Goal: Complete application form: Complete application form

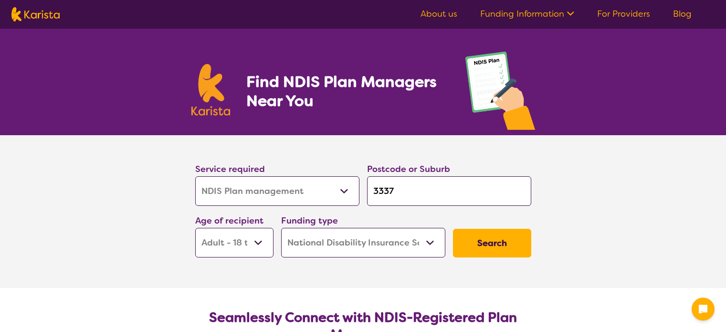
select select "NDIS Plan management"
select select "AD"
select select "NDIS"
select select "NDIS Plan management"
select select "AD"
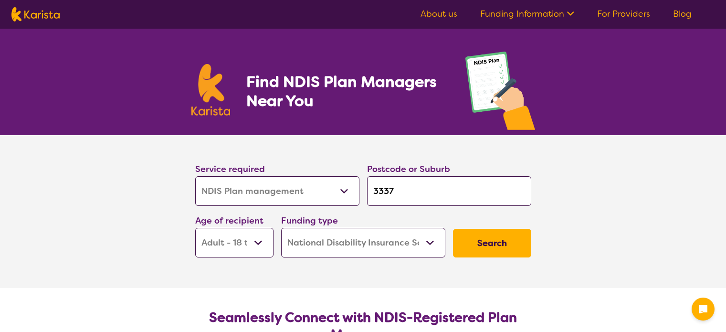
select select "NDIS"
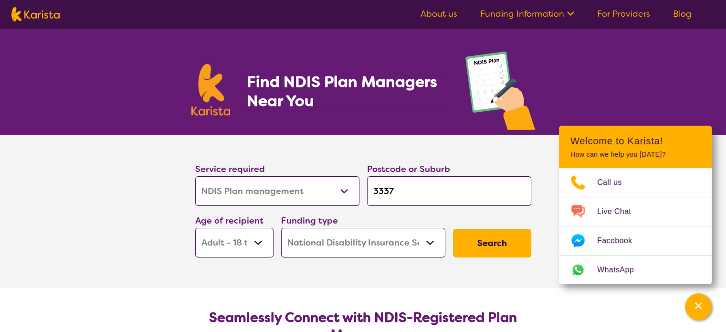
click at [499, 239] on button "Search" at bounding box center [492, 243] width 78 height 29
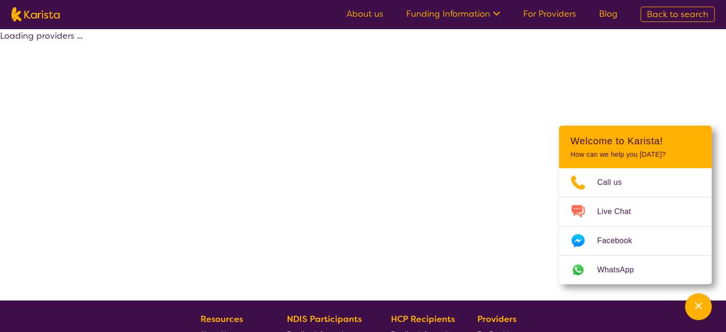
select select "by_score"
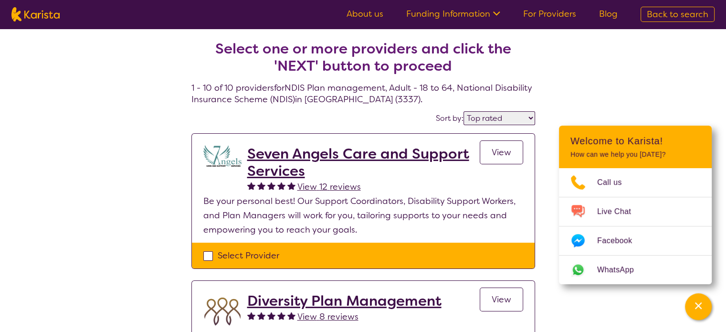
click at [360, 154] on h2 "Seven Angels Care and Support Services" at bounding box center [363, 162] width 233 height 34
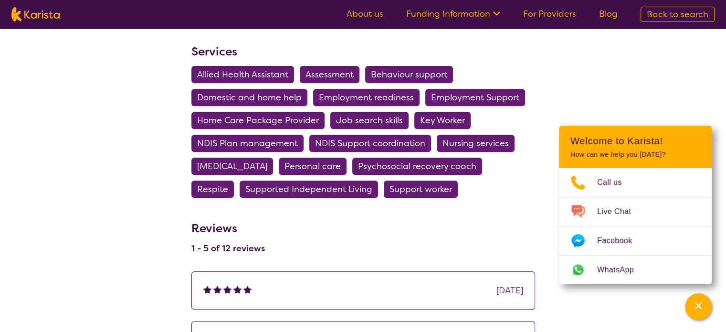
scroll to position [478, 0]
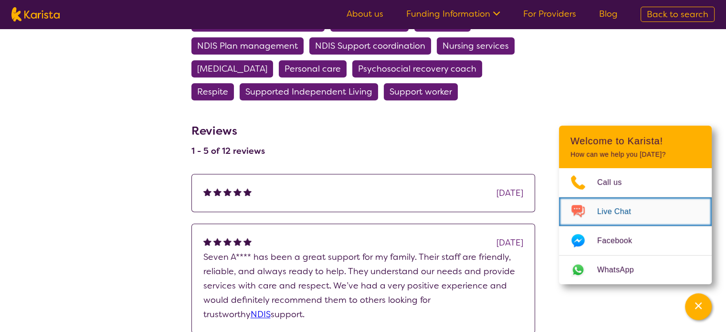
click at [608, 209] on span "Live Chat" at bounding box center [620, 211] width 45 height 14
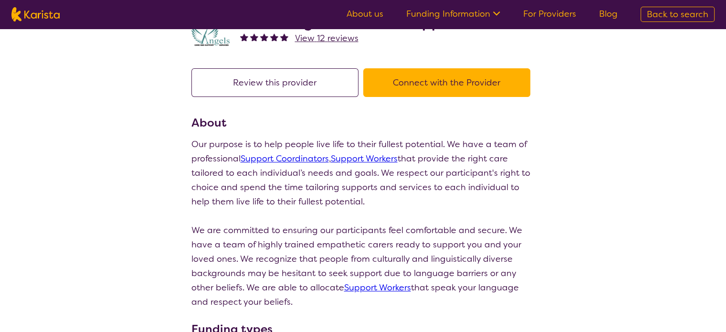
scroll to position [48, 0]
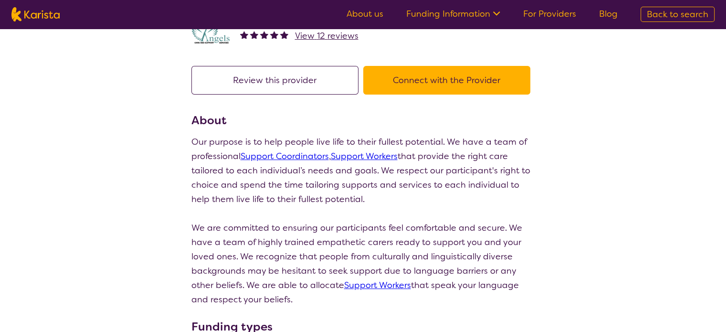
click at [441, 78] on button "Connect with the Provider" at bounding box center [446, 80] width 167 height 29
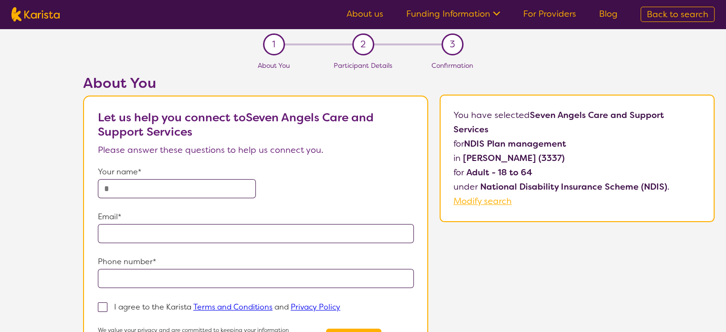
click at [130, 187] on input "text" at bounding box center [177, 188] width 158 height 19
type input "**********"
click at [112, 235] on input "email" at bounding box center [256, 233] width 316 height 19
type input "**********"
click at [114, 273] on input "tel" at bounding box center [256, 278] width 316 height 19
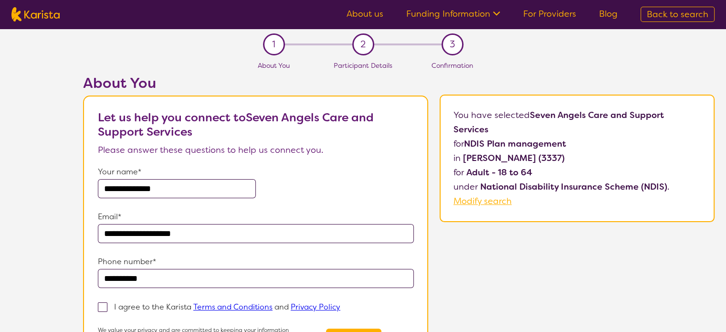
type input "**********"
click at [102, 304] on span at bounding box center [103, 307] width 10 height 10
click at [341, 304] on input "I agree to the Karista Terms and Conditions and Privacy Policy" at bounding box center [344, 306] width 6 height 6
checkbox input "true"
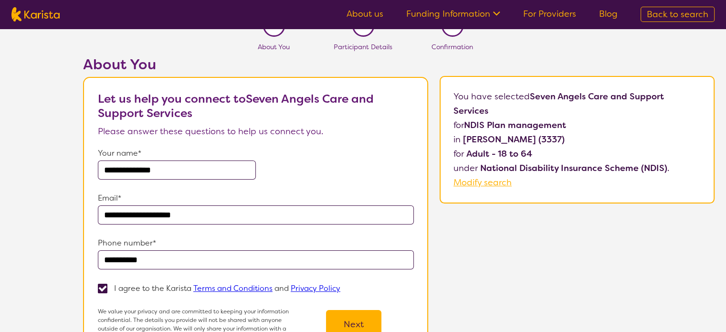
scroll to position [96, 0]
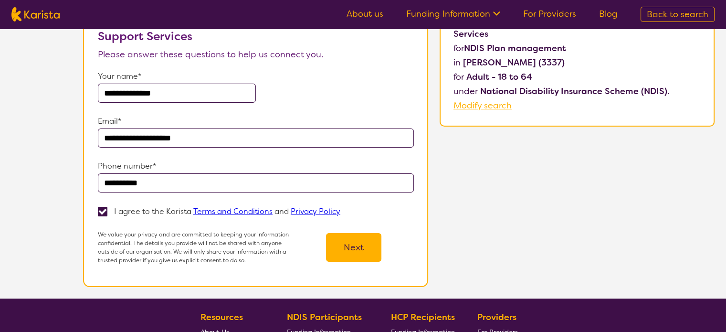
click at [352, 241] on button "Next" at bounding box center [353, 247] width 55 height 29
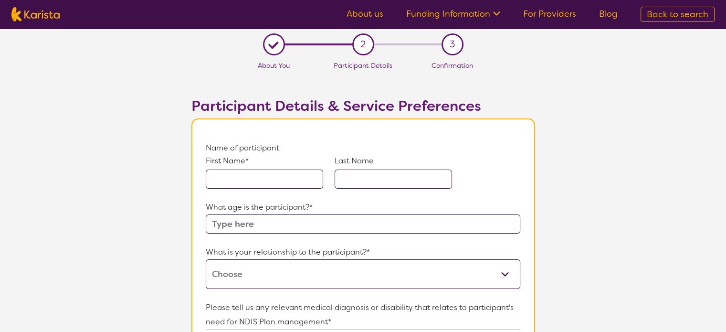
click at [267, 179] on input "text" at bounding box center [264, 179] width 117 height 19
type input "Vilhelmina"
click at [359, 179] on input "text" at bounding box center [393, 179] width 117 height 19
type input "Prisnia"
click at [288, 225] on input "text" at bounding box center [363, 223] width 314 height 19
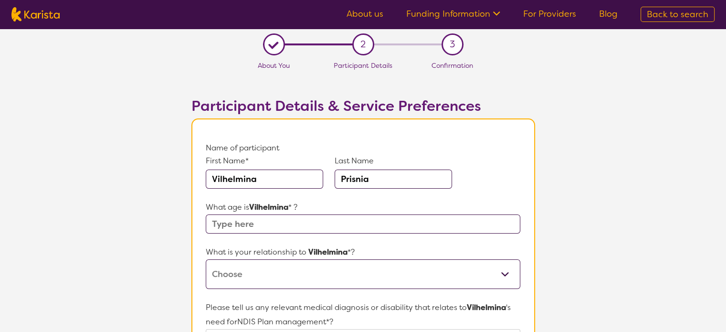
click at [271, 218] on input "text" at bounding box center [363, 223] width 314 height 19
type input "24"
click at [245, 276] on select "This request is for myself I am their parent I am their child I am their spouse…" at bounding box center [363, 274] width 314 height 30
select select "I am their parent"
click at [206, 259] on select "This request is for myself I am their parent I am their child I am their spouse…" at bounding box center [363, 274] width 314 height 30
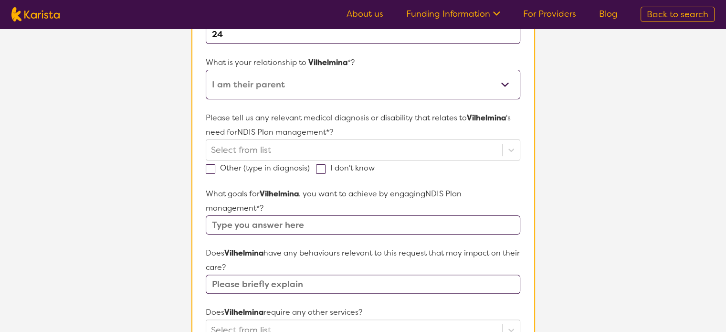
scroll to position [191, 0]
click at [266, 281] on input "text" at bounding box center [363, 282] width 314 height 19
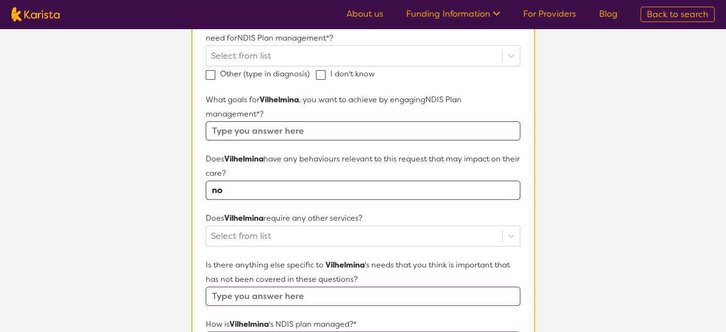
scroll to position [287, 0]
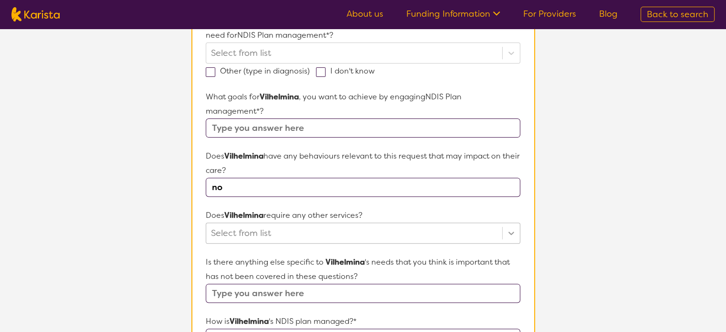
type input "no"
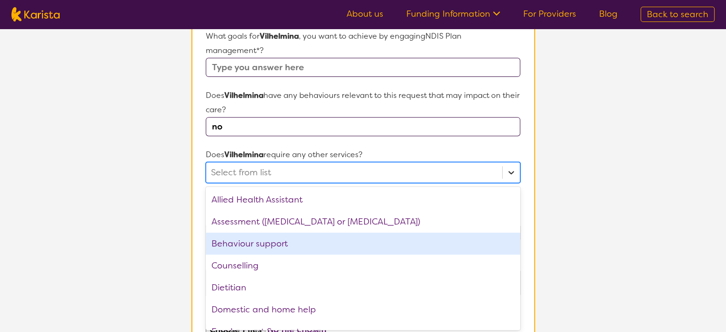
scroll to position [348, 0]
click at [512, 182] on div "option Behaviour support focused, 3 of 21. 21 results available. Use Up and Dow…" at bounding box center [363, 171] width 314 height 21
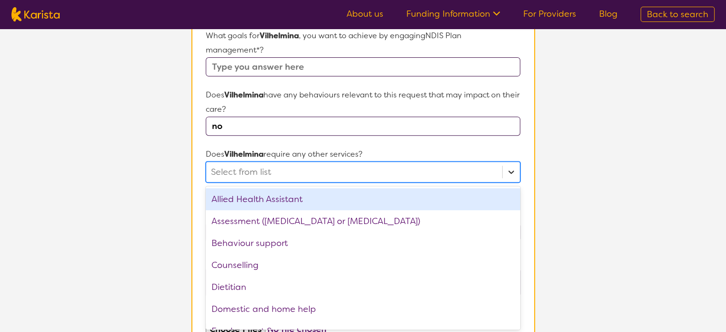
click at [511, 171] on icon at bounding box center [512, 172] width 6 height 3
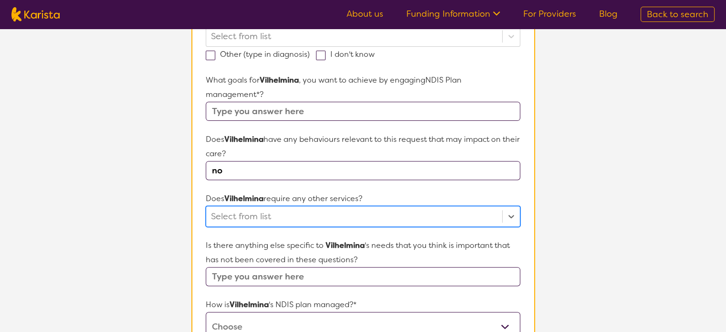
scroll to position [300, 0]
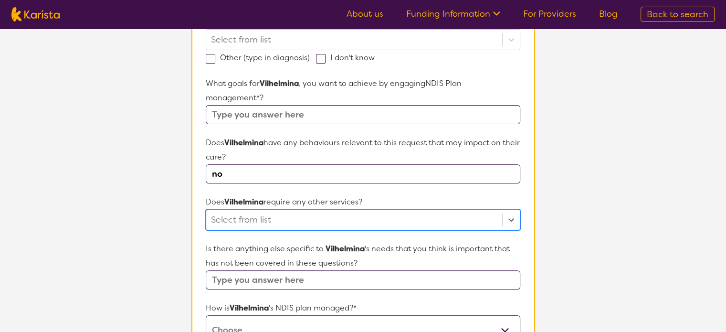
click at [271, 110] on input "text" at bounding box center [363, 114] width 314 height 19
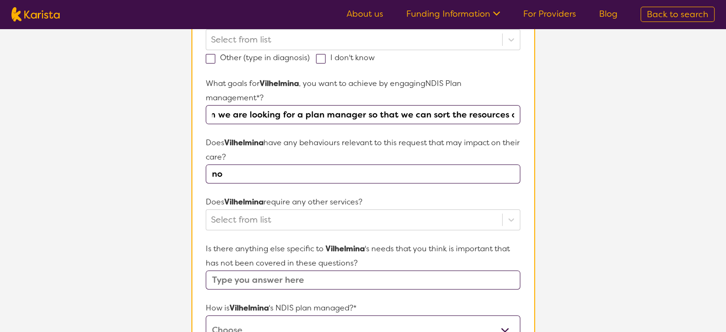
scroll to position [0, 18]
type input "atm we are looking for a plan manager so that we can sort the resources out"
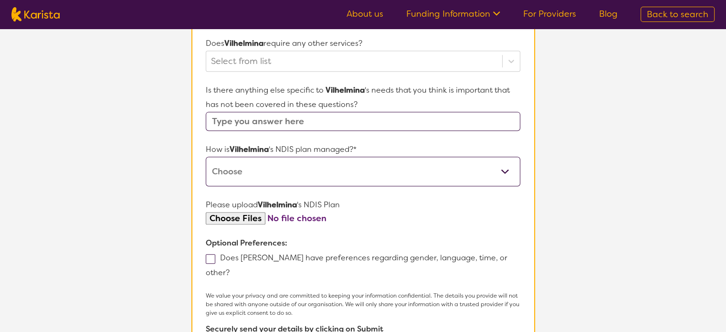
scroll to position [491, 0]
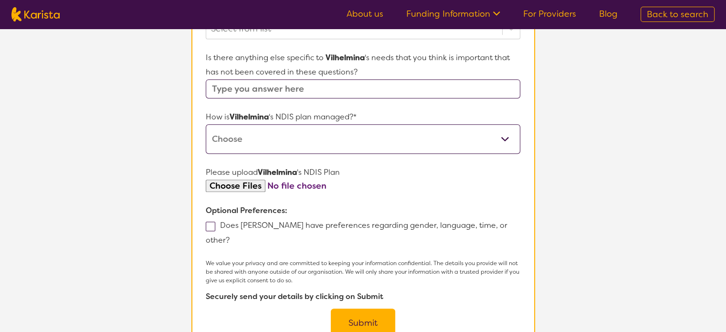
click at [271, 143] on select "Self-managed NDIS plan Managed by a registered plan management provider (not th…" at bounding box center [363, 139] width 314 height 30
select select "I'm not sure"
click at [206, 124] on select "Self-managed NDIS plan Managed by a registered plan management provider (not th…" at bounding box center [363, 139] width 314 height 30
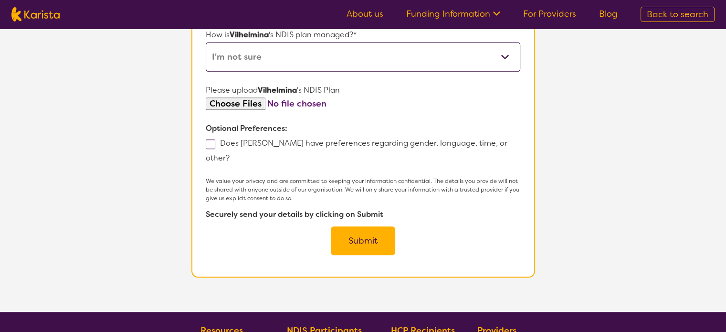
scroll to position [430, 0]
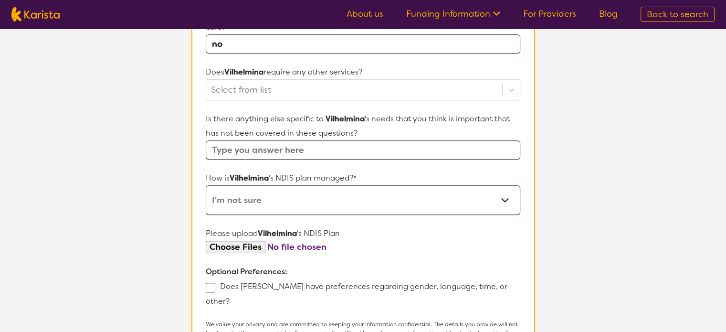
click at [232, 241] on input "file" at bounding box center [363, 247] width 314 height 13
type input "C:\fakepath\Plan Approval (6).pdf"
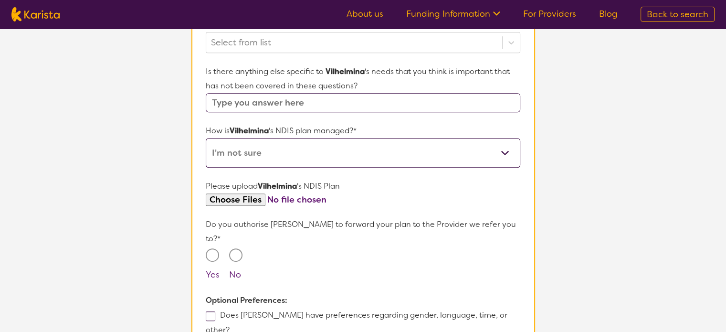
scroll to position [478, 0]
click at [212, 248] on input "Yes" at bounding box center [212, 254] width 13 height 13
radio input "true"
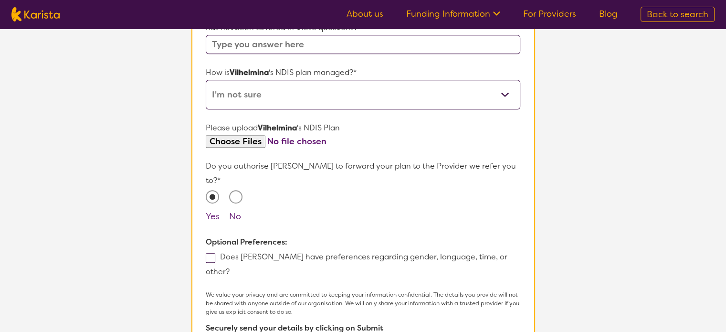
scroll to position [573, 0]
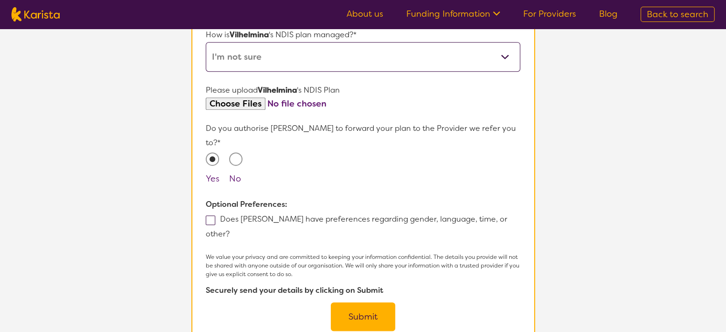
click at [369, 302] on button "Submit" at bounding box center [363, 316] width 64 height 29
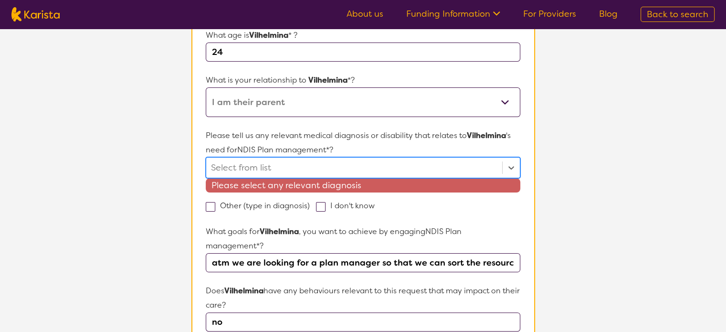
click at [269, 160] on div at bounding box center [354, 168] width 286 height 16
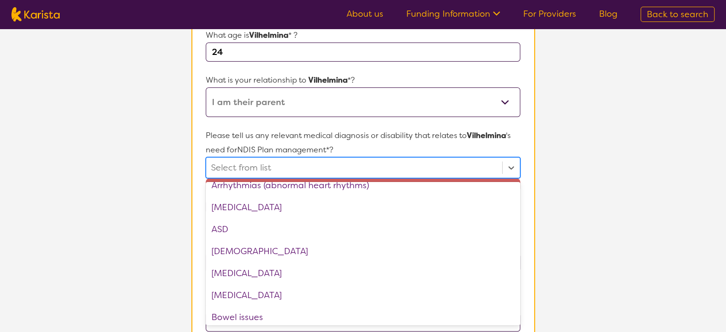
scroll to position [143, 0]
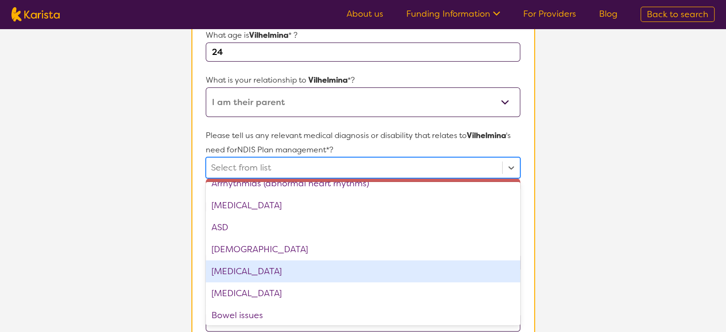
click at [264, 271] on div "[MEDICAL_DATA]" at bounding box center [363, 271] width 314 height 22
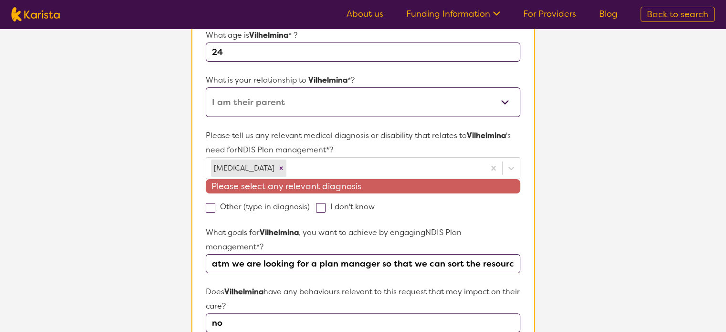
click at [588, 164] on section "L About You 2 Participant Details 3 Confirmation Participant Details & Service …" at bounding box center [363, 333] width 726 height 953
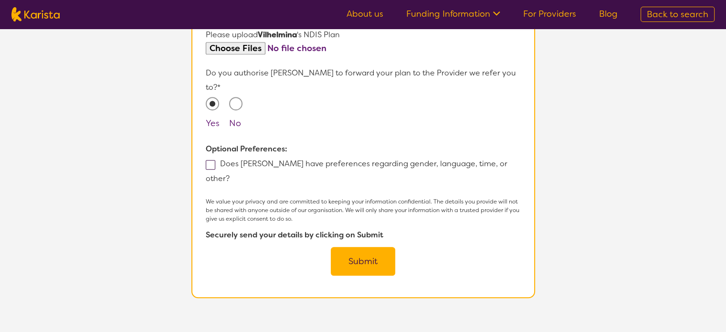
click at [364, 247] on button "Submit" at bounding box center [363, 261] width 64 height 29
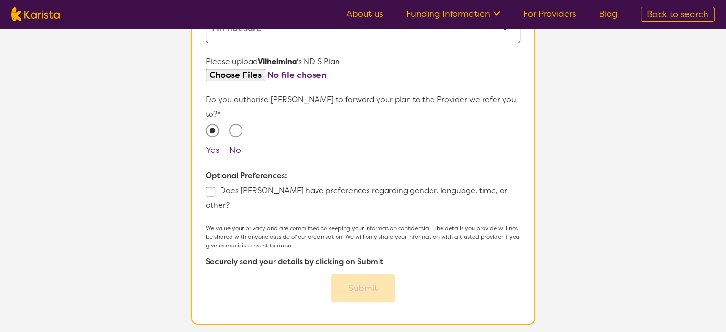
scroll to position [621, 0]
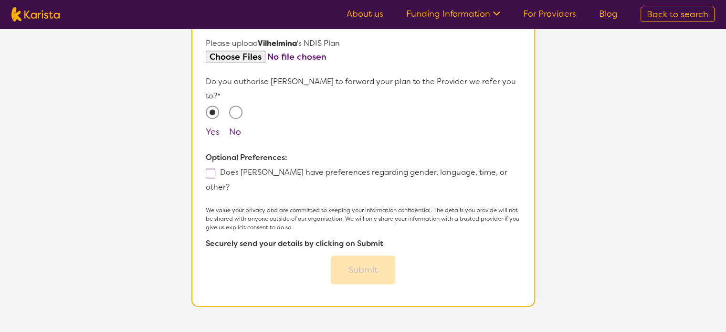
click at [359, 256] on div "Submit" at bounding box center [363, 270] width 64 height 29
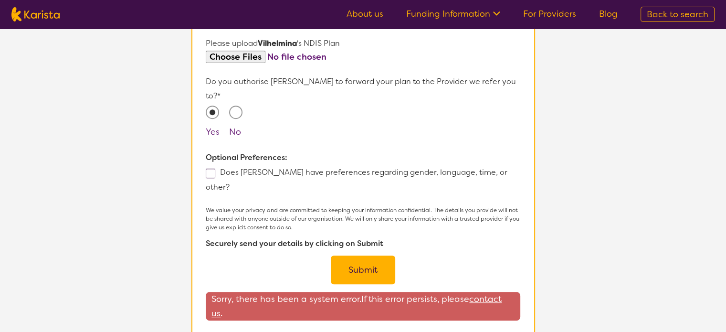
click at [363, 256] on button "Submit" at bounding box center [363, 270] width 64 height 29
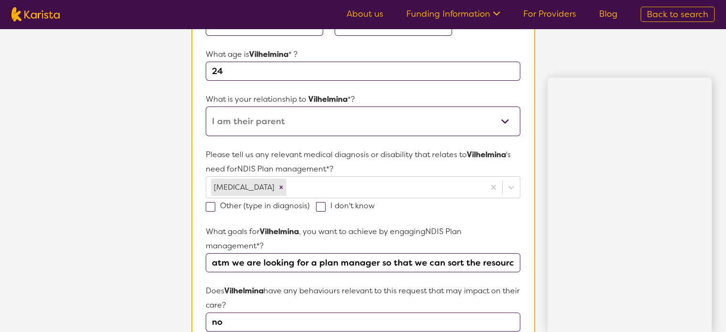
scroll to position [116, 0]
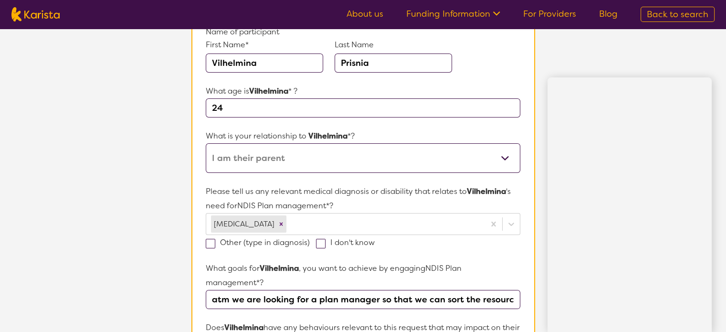
scroll to position [96, 0]
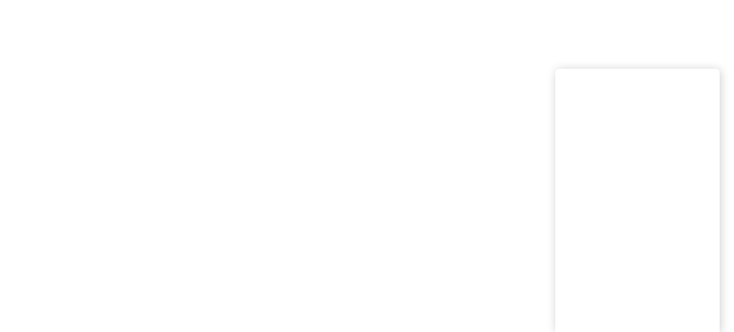
drag, startPoint x: 374, startPoint y: 184, endPoint x: 369, endPoint y: 183, distance: 5.3
click at [374, 0] on html "End Conversation Request a call back I am looking for a disability or aged care…" at bounding box center [367, 0] width 734 height 0
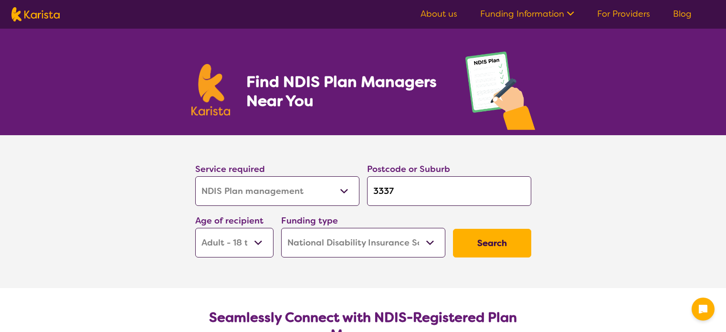
select select "NDIS Plan management"
select select "AD"
select select "NDIS"
select select "NDIS Plan management"
select select "AD"
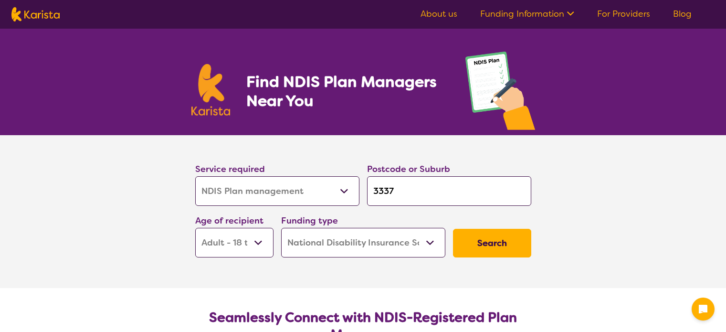
select select "NDIS"
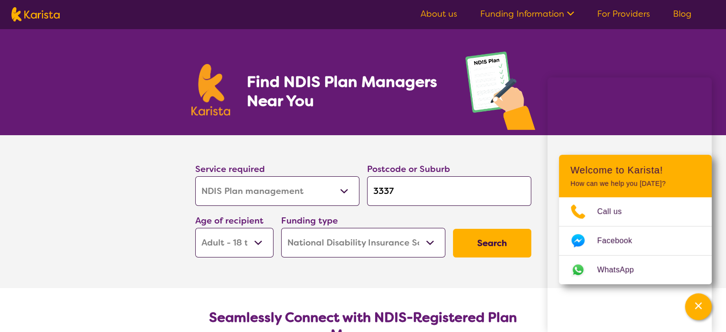
click at [477, 247] on button "Search" at bounding box center [492, 243] width 78 height 29
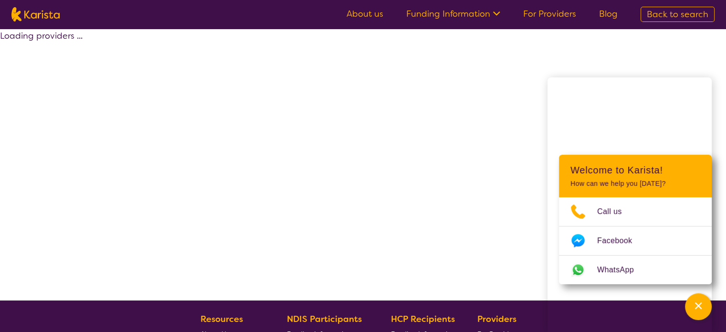
select select "by_score"
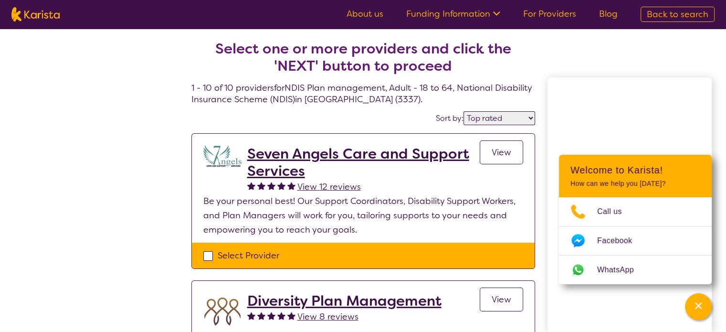
click at [501, 157] on span "View" at bounding box center [502, 152] width 20 height 11
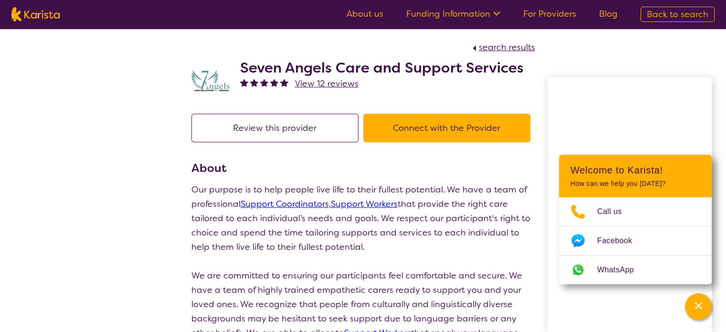
click at [443, 124] on button "Connect with the Provider" at bounding box center [446, 128] width 167 height 29
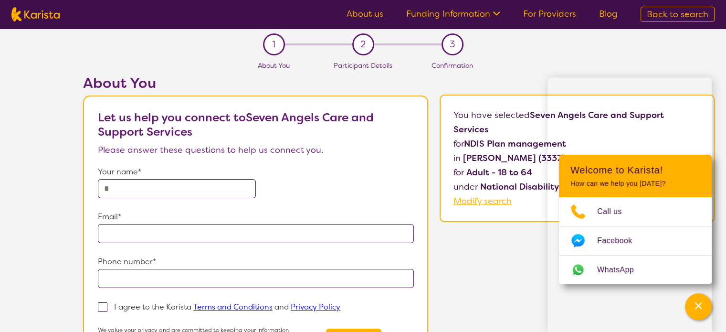
click at [172, 182] on input "text" at bounding box center [177, 188] width 158 height 19
type input "**********"
click at [129, 235] on input "email" at bounding box center [256, 233] width 316 height 19
type input "**********"
click at [120, 280] on input "tel" at bounding box center [256, 278] width 316 height 19
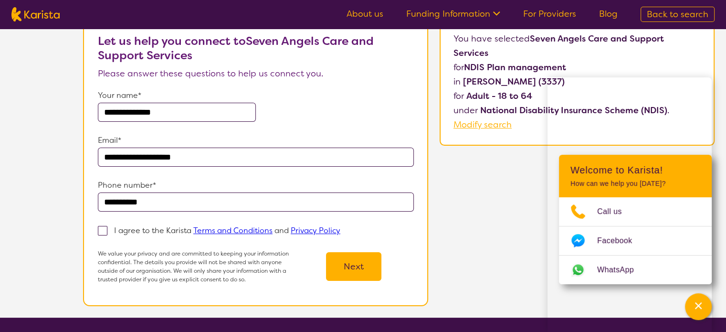
scroll to position [96, 0]
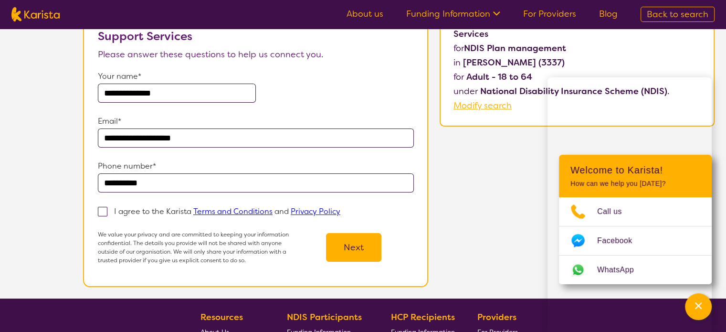
type input "**********"
click at [106, 212] on span at bounding box center [103, 212] width 10 height 10
click at [341, 212] on input "I agree to the Karista Terms and Conditions and Privacy Policy" at bounding box center [344, 211] width 6 height 6
checkbox input "true"
click at [346, 243] on button "Next" at bounding box center [353, 247] width 55 height 29
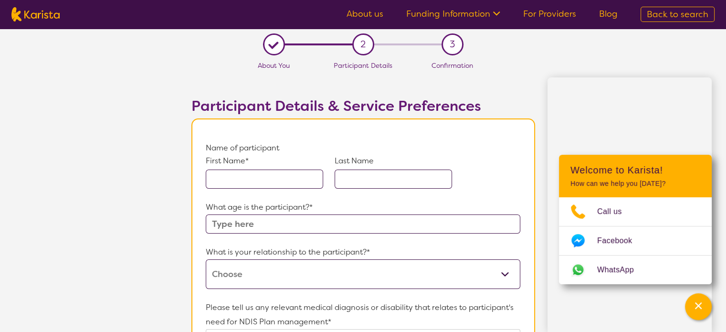
click at [229, 173] on input "text" at bounding box center [264, 179] width 117 height 19
type input "Vilhelmina"
click at [364, 179] on input "text" at bounding box center [393, 179] width 117 height 19
type input "Prisnia"
click at [236, 221] on input "text" at bounding box center [363, 223] width 314 height 19
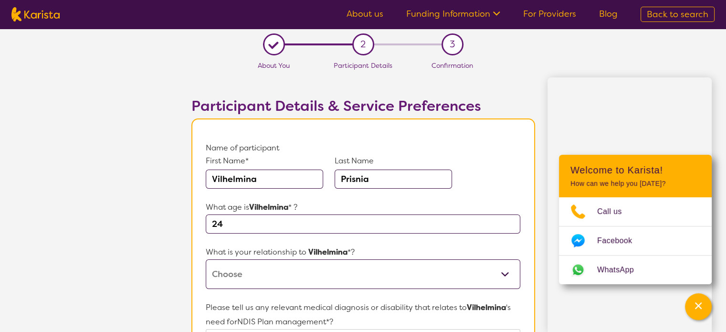
type input "24"
click at [258, 274] on select "This request is for myself I am their parent I am their child I am their spouse…" at bounding box center [363, 274] width 314 height 30
select select "I am their parent"
click at [206, 259] on select "This request is for myself I am their parent I am their child I am their spouse…" at bounding box center [363, 274] width 314 height 30
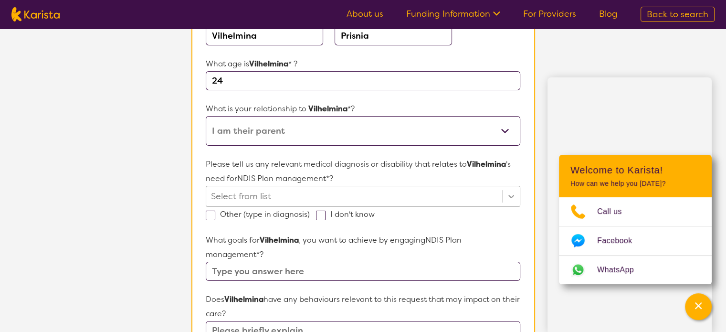
scroll to position [168, 0]
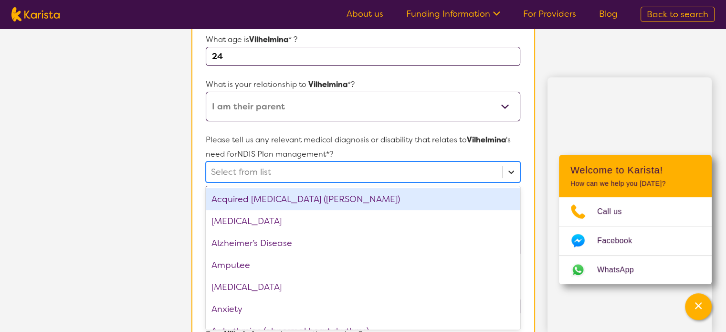
click at [512, 182] on div "option Acquired brain injury (ABI) focused, 1 of 75. 75 results available. Use …" at bounding box center [363, 171] width 314 height 21
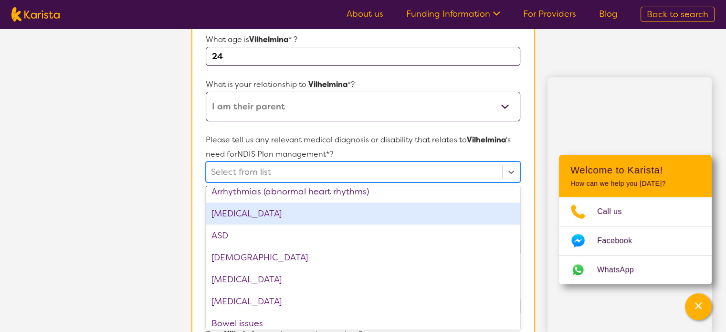
scroll to position [143, 0]
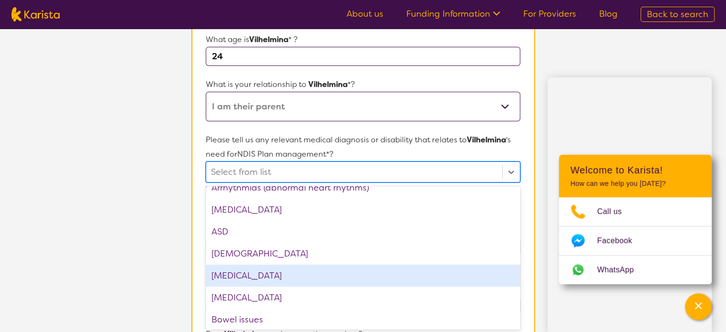
click at [263, 278] on div "[MEDICAL_DATA]" at bounding box center [363, 276] width 314 height 22
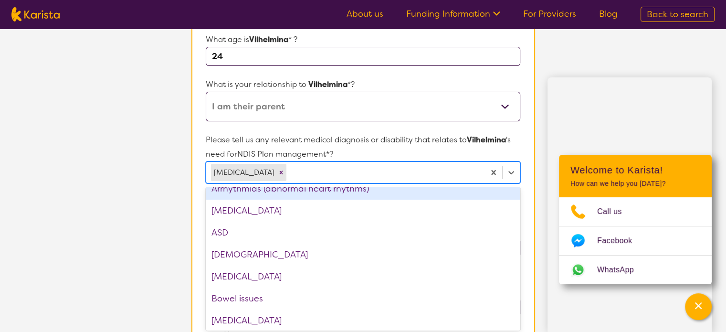
click at [451, 152] on p "Please tell us any relevant medical diagnosis or disability that relates to Vil…" at bounding box center [363, 147] width 314 height 29
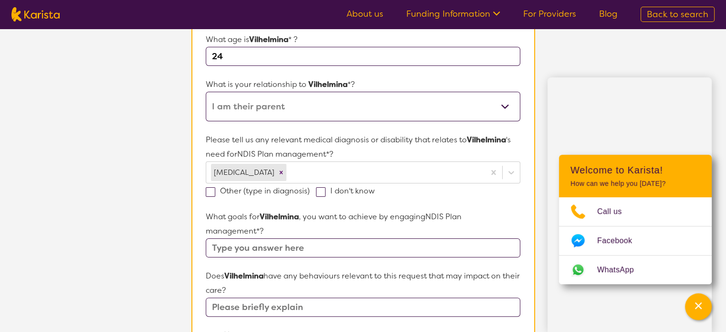
click at [284, 251] on input "text" at bounding box center [363, 247] width 314 height 19
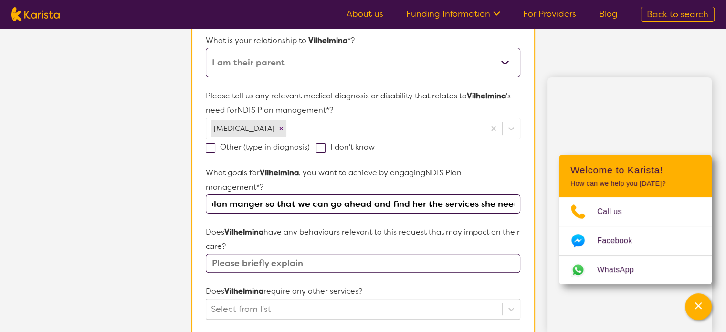
scroll to position [215, 0]
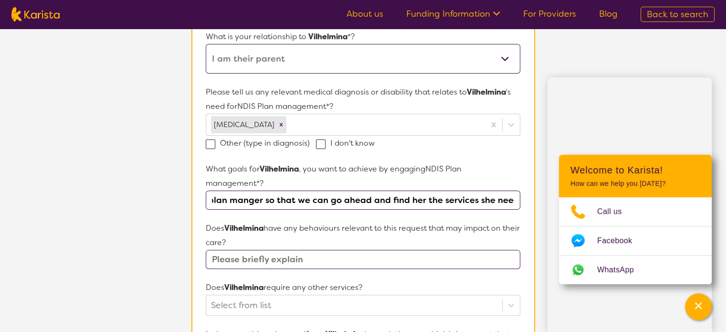
type input "Someone to be able to plan manger so that we can go ahead and find her the serv…"
click at [296, 263] on input "text" at bounding box center [363, 259] width 314 height 19
type input "no"
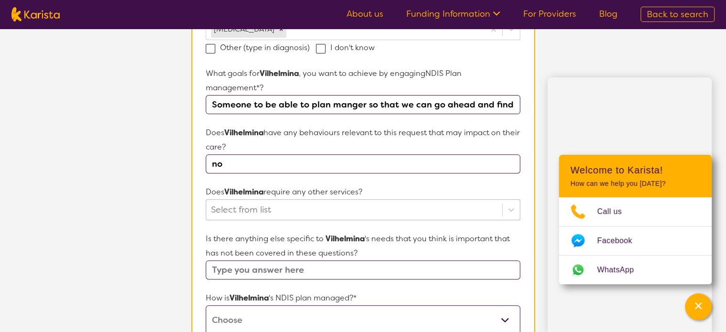
scroll to position [348, 0]
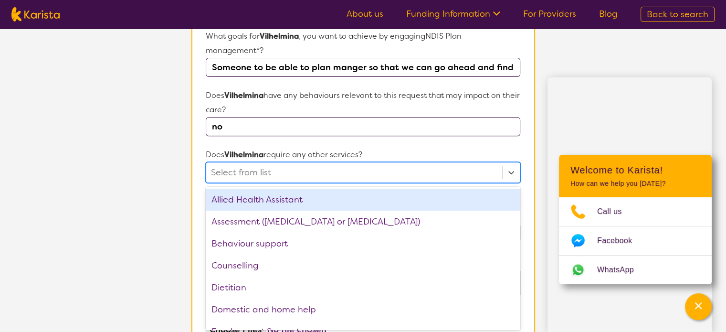
click at [289, 183] on div "option Allied Health Assistant focused, 1 of 21. 21 results available. Use Up a…" at bounding box center [363, 172] width 314 height 21
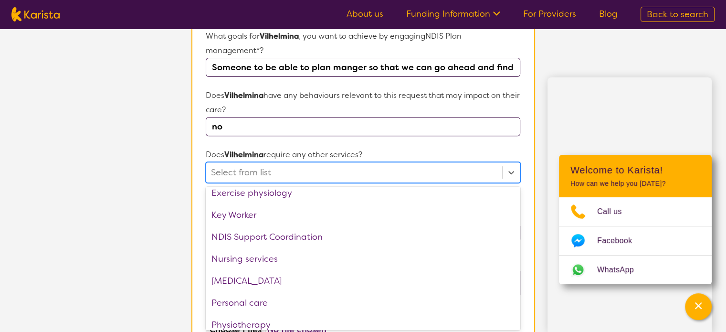
scroll to position [191, 0]
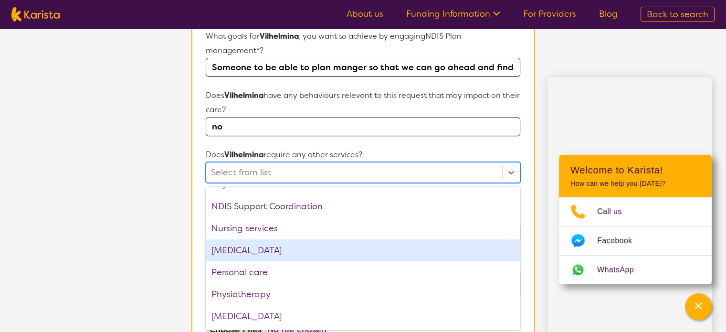
click at [295, 247] on div "[MEDICAL_DATA]" at bounding box center [363, 250] width 314 height 22
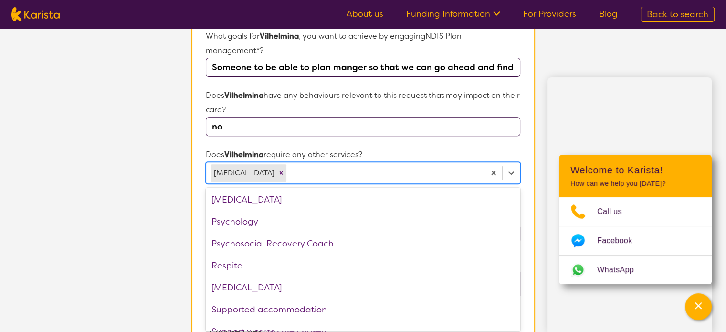
scroll to position [300, 0]
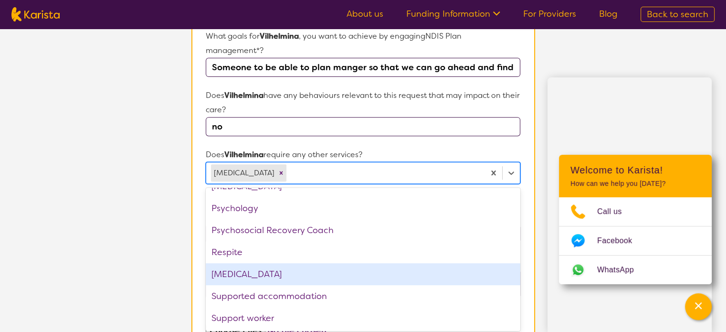
click at [280, 274] on div "[MEDICAL_DATA]" at bounding box center [363, 274] width 314 height 22
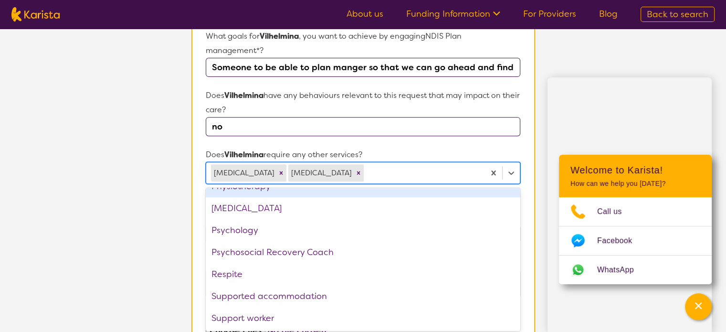
click at [520, 145] on form "Name of participant First Name* Vilhelmina Last Name Prisnia What age is Vilhel…" at bounding box center [363, 138] width 314 height 690
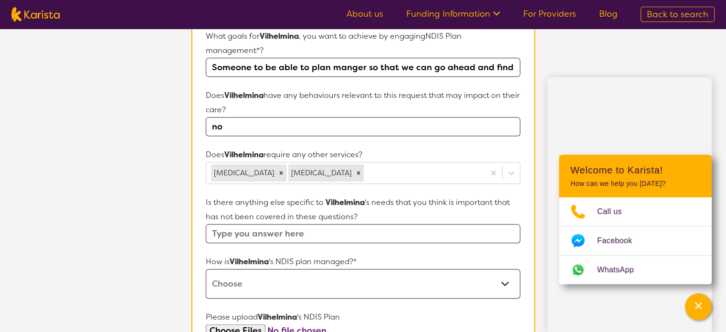
click at [256, 232] on input "text" at bounding box center [363, 233] width 314 height 19
type input "no"
click at [301, 278] on select "Self-managed NDIS plan Managed by a registered plan management provider (not th…" at bounding box center [363, 284] width 314 height 30
select select "I'm not sure"
click at [206, 269] on select "Self-managed NDIS plan Managed by a registered plan management provider (not th…" at bounding box center [363, 284] width 314 height 30
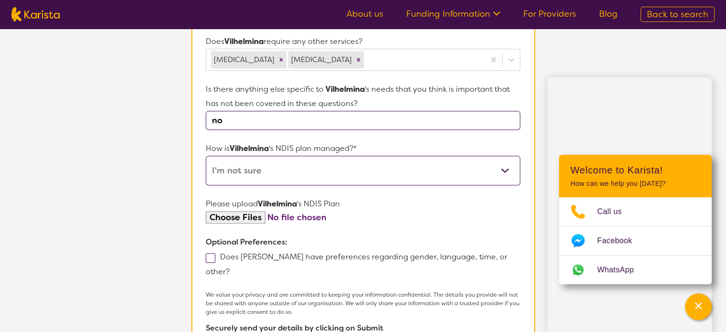
scroll to position [491, 0]
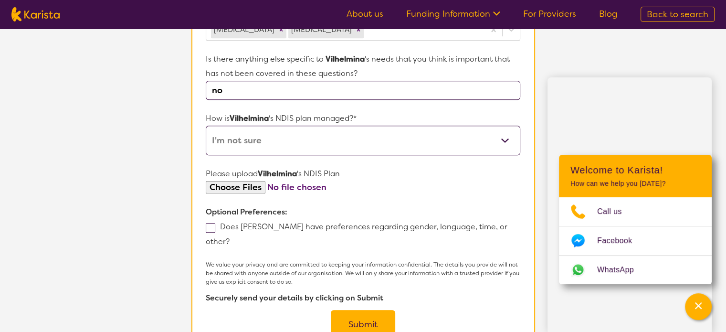
click at [249, 184] on input "file" at bounding box center [363, 187] width 314 height 13
type input "C:\fakepath\Plan Approval (6).pdf"
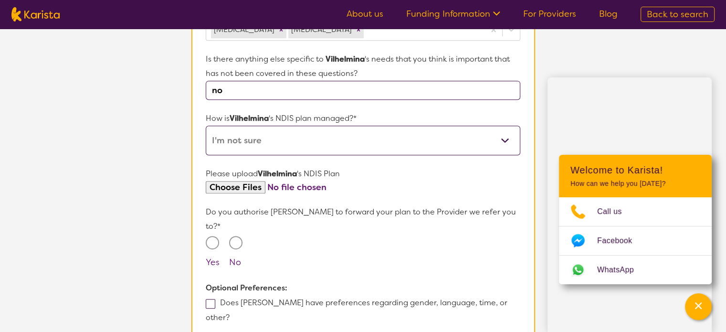
click at [213, 236] on input "Yes" at bounding box center [212, 242] width 13 height 13
radio input "true"
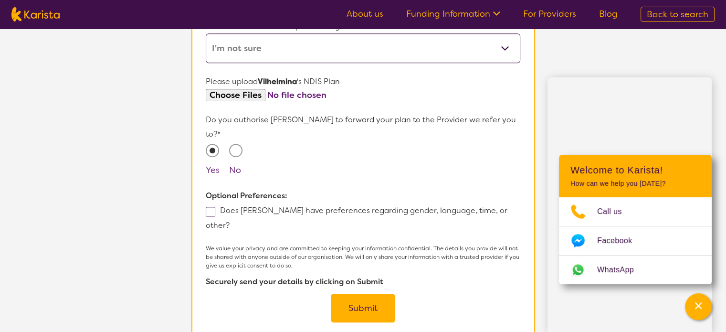
scroll to position [587, 0]
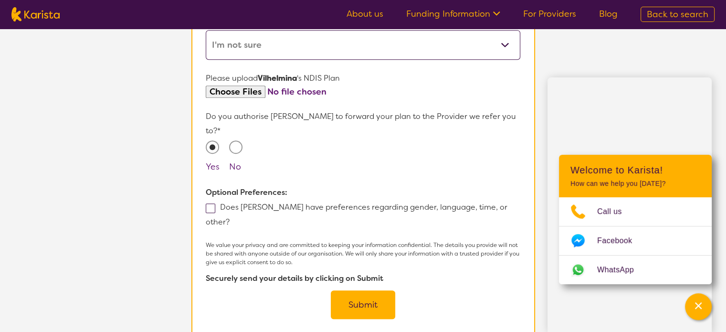
click at [212, 203] on span at bounding box center [211, 208] width 10 height 10
click at [230, 218] on input "Does [PERSON_NAME] have preferences regarding gender, language, time, or other?" at bounding box center [233, 221] width 6 height 6
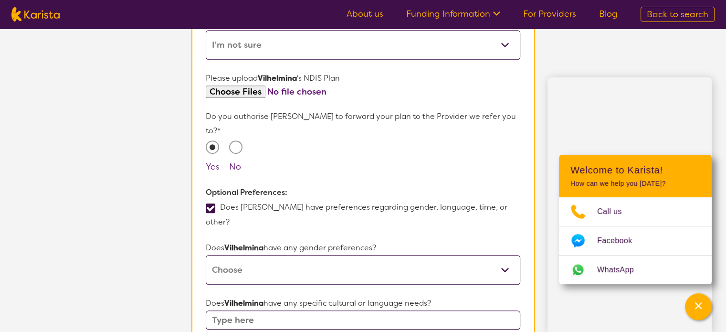
click at [210, 203] on span at bounding box center [211, 208] width 10 height 10
click at [230, 218] on input "Does [PERSON_NAME] have preferences regarding gender, language, time, or other?" at bounding box center [233, 221] width 6 height 6
checkbox input "false"
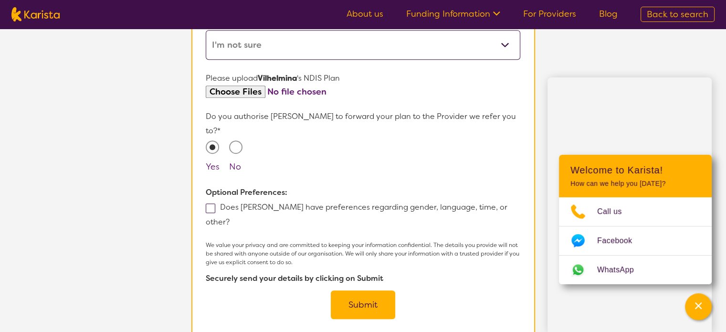
click at [358, 290] on button "Submit" at bounding box center [363, 304] width 64 height 29
